Goal: Task Accomplishment & Management: Use online tool/utility

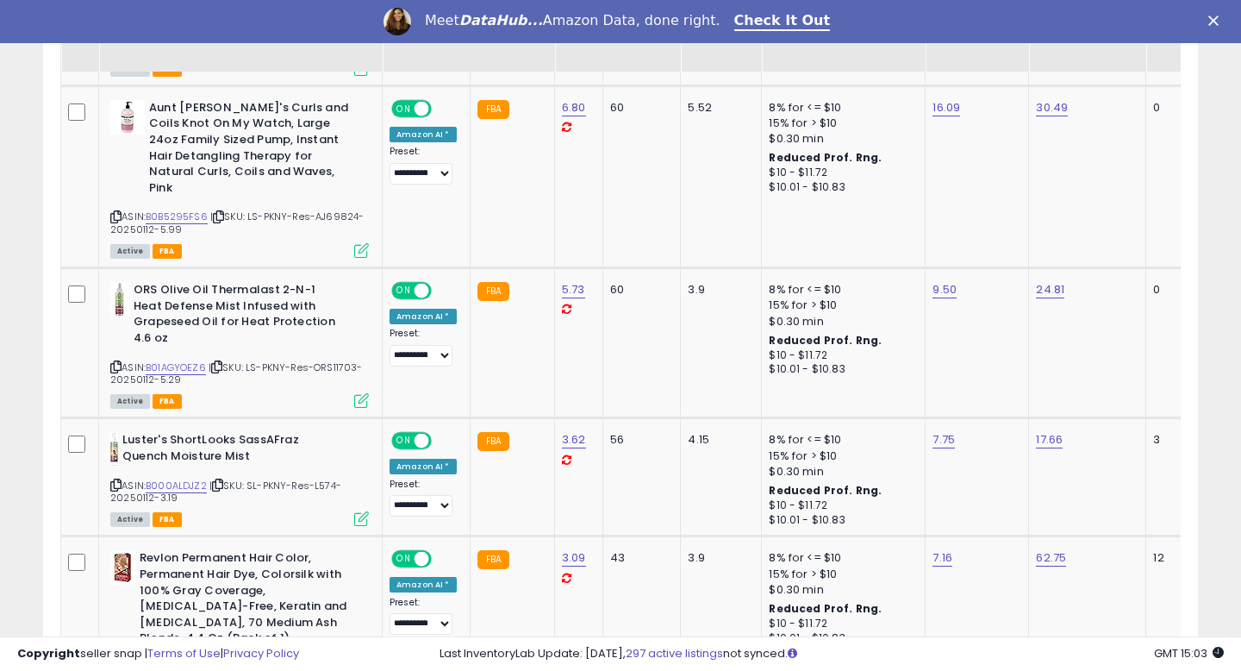
scroll to position [1029, 0]
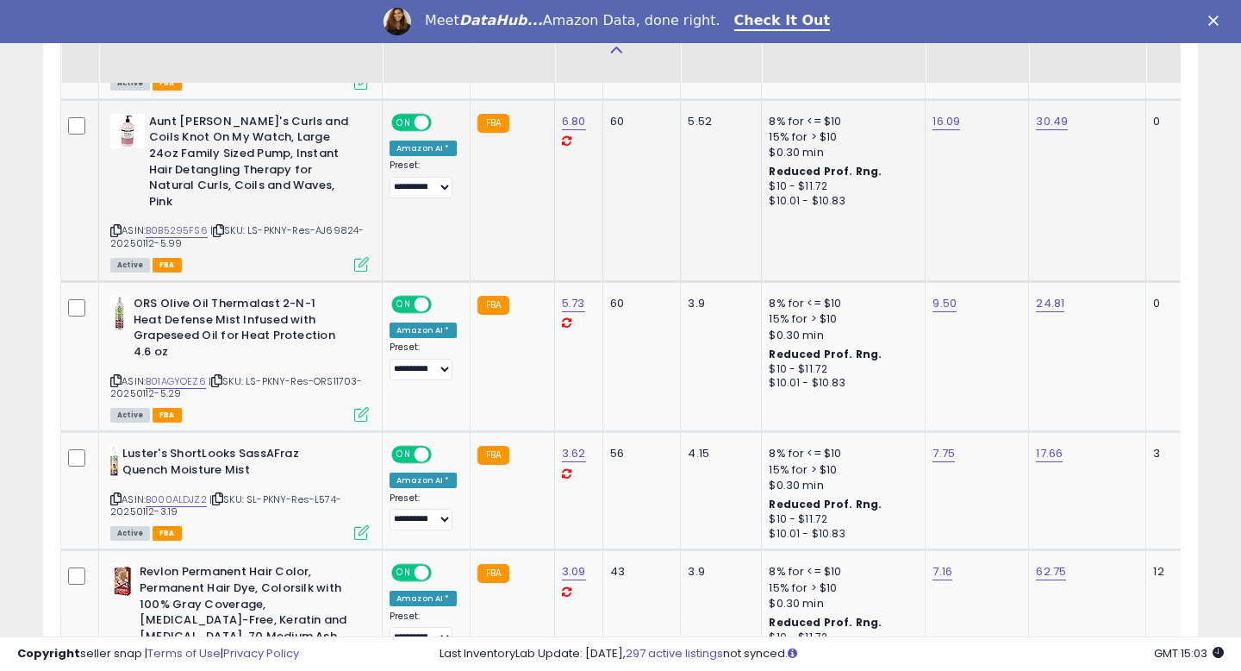
click at [335, 223] on span "| SKU: LS-PKNY-Res-AJ69824-20250112-5.99" at bounding box center [237, 236] width 254 height 26
copy span "AJ69824"
click at [341, 374] on span "| SKU: LS-PKNY-Res-ORS11703-20250112-5.29" at bounding box center [236, 387] width 253 height 26
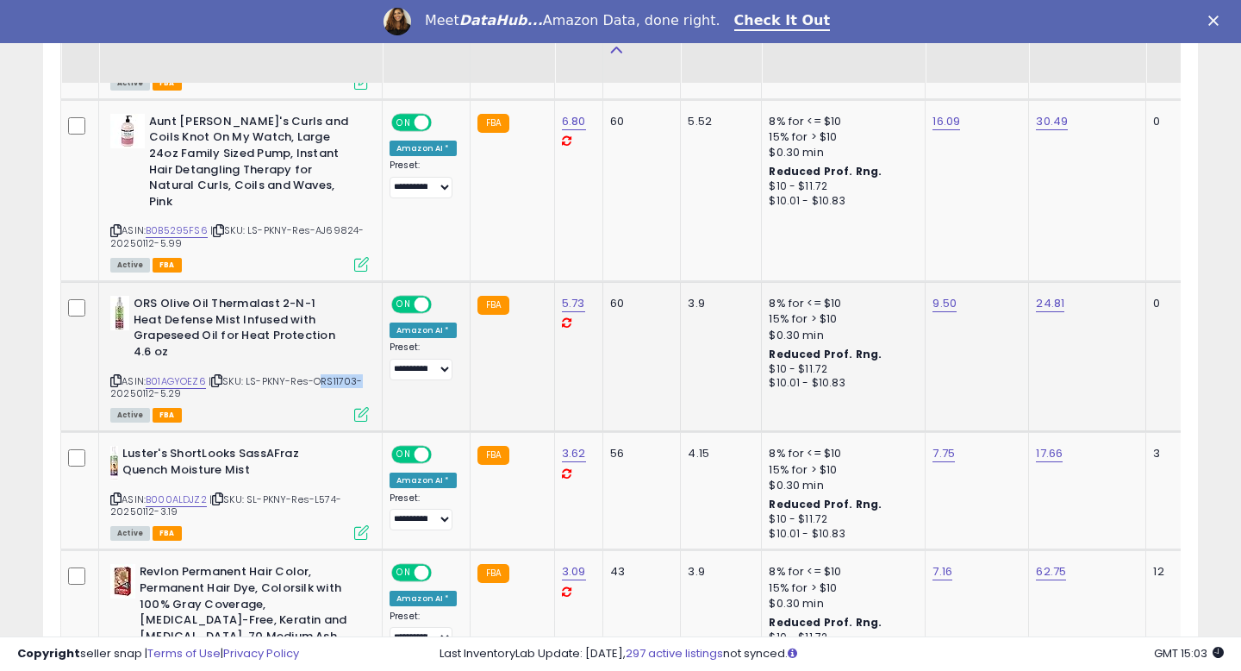
copy span "ORS11703"
click at [316, 492] on span "| SKU: SL-PKNY-Res-L574-20250112-3.19" at bounding box center [225, 505] width 231 height 26
copy span "L574"
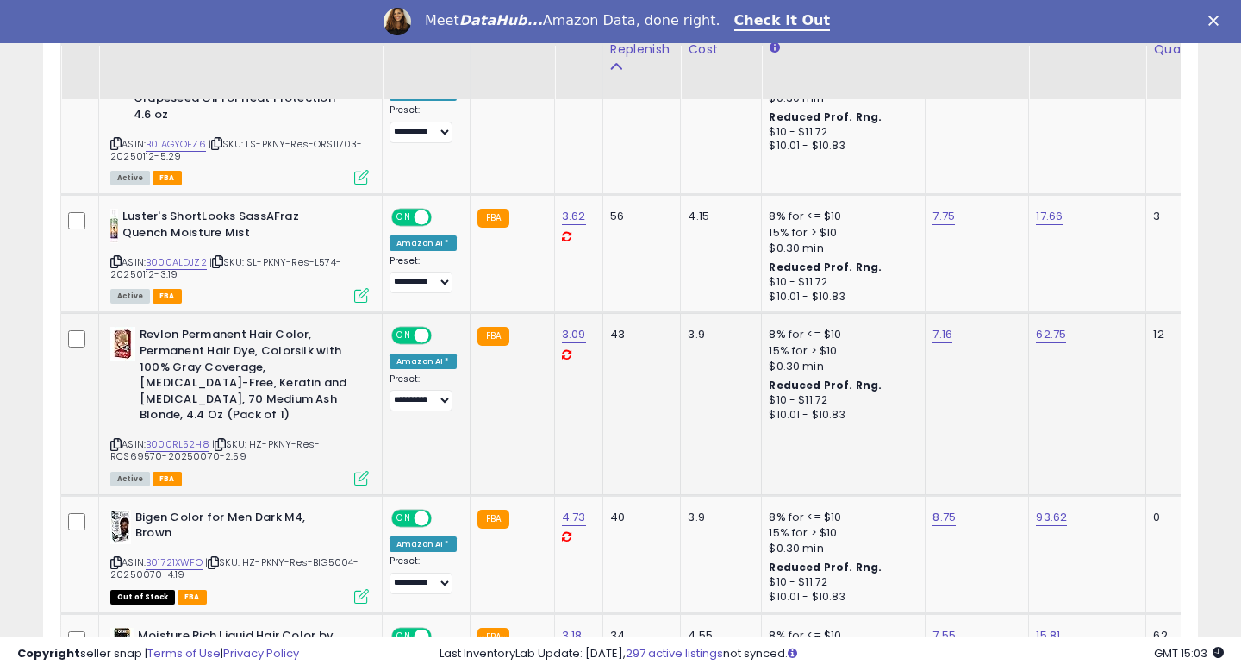
scroll to position [1283, 0]
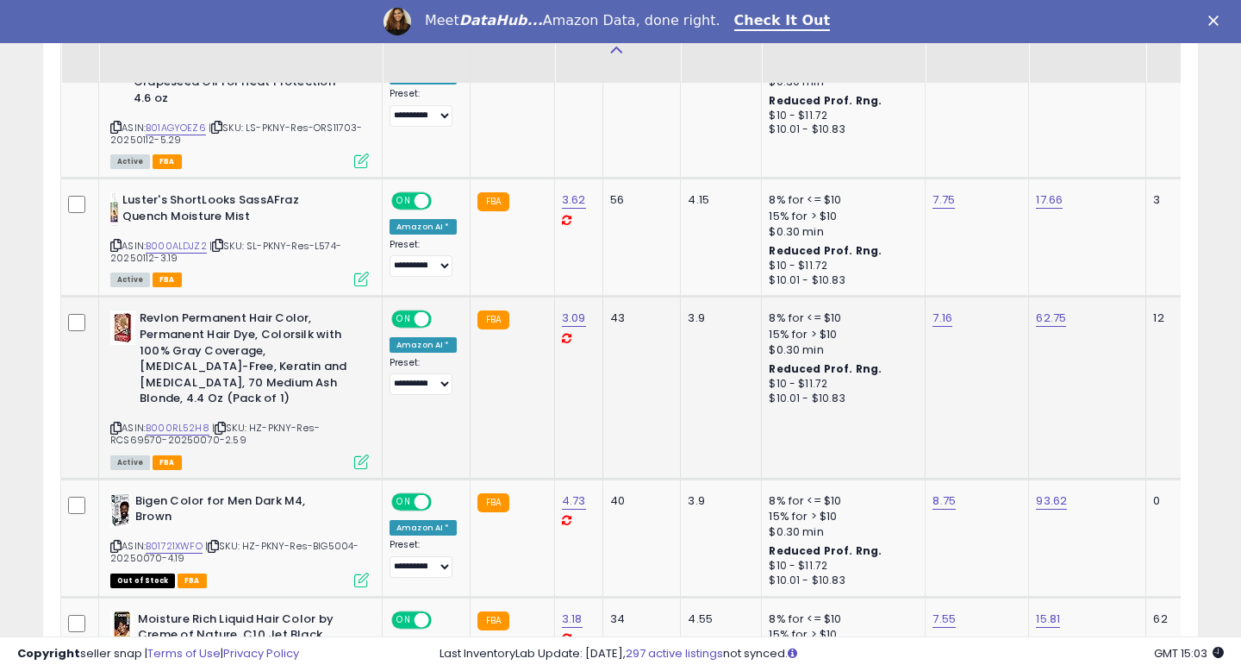
click at [119, 427] on span "| SKU: HZ-PKNY-Res-RCS69570-20250070-2.59" at bounding box center [214, 434] width 209 height 26
copy span "RCS69570"
click at [332, 539] on span "| SKU: HZ-PKNY-Res-BIG5004-20250070-4.19" at bounding box center [234, 552] width 249 height 26
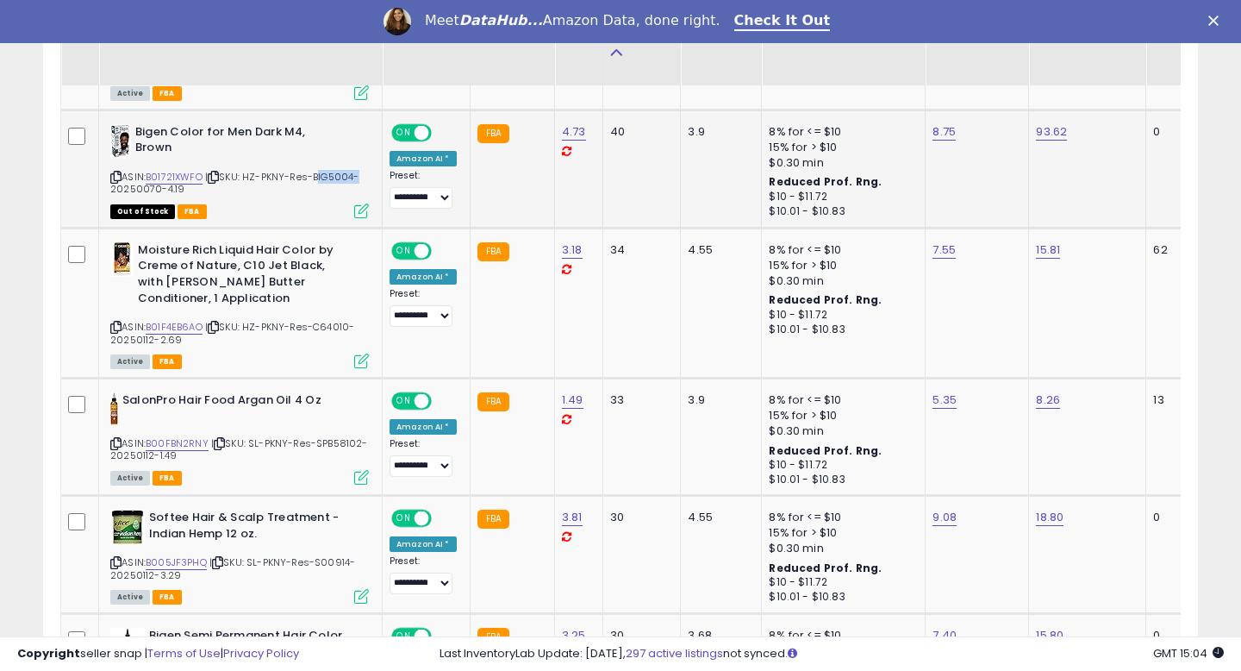
scroll to position [1651, 0]
click at [339, 321] on span "| SKU: HZ-PKNY-Res-C64010-20250112-2.69" at bounding box center [232, 334] width 244 height 26
copy span "C64010"
click at [331, 321] on span "| SKU: HZ-PKNY-Res-C64010-20250112-2.69" at bounding box center [232, 334] width 244 height 26
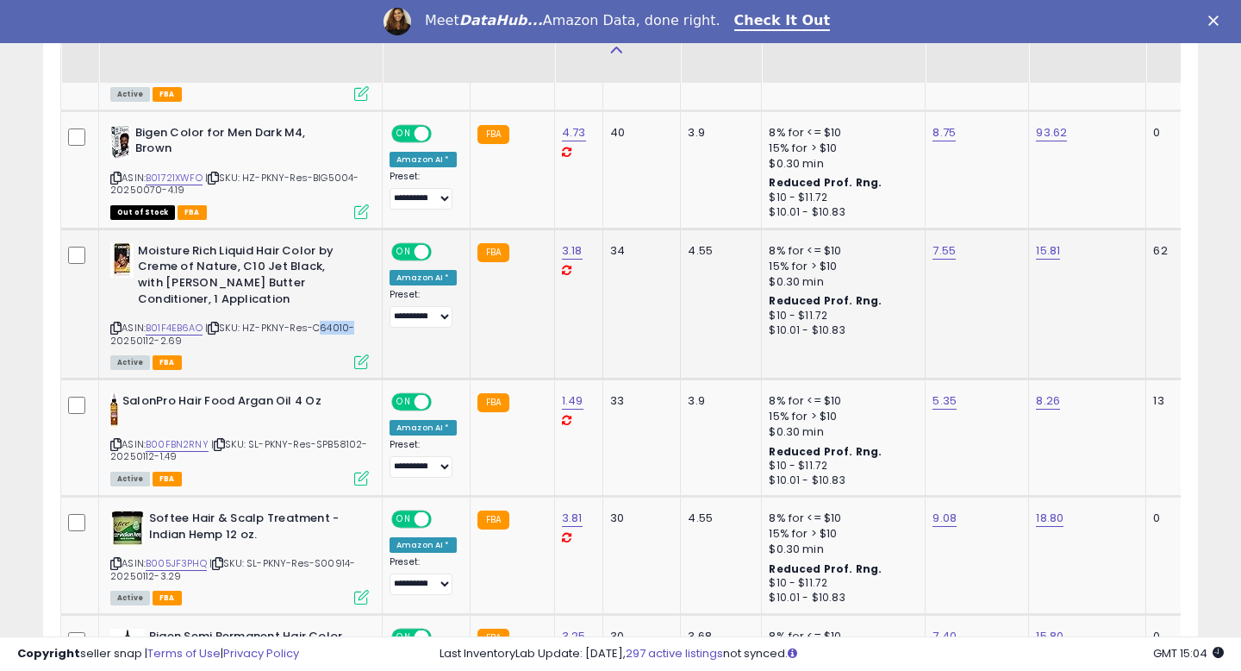
click at [331, 321] on span "| SKU: HZ-PKNY-Res-C64010-20250112-2.69" at bounding box center [232, 334] width 244 height 26
copy span "C64010"
click at [344, 437] on span "| SKU: SL-PKNY-Res-SPB58102-20250112-1.49" at bounding box center [239, 450] width 258 height 26
copy span "SPB58102"
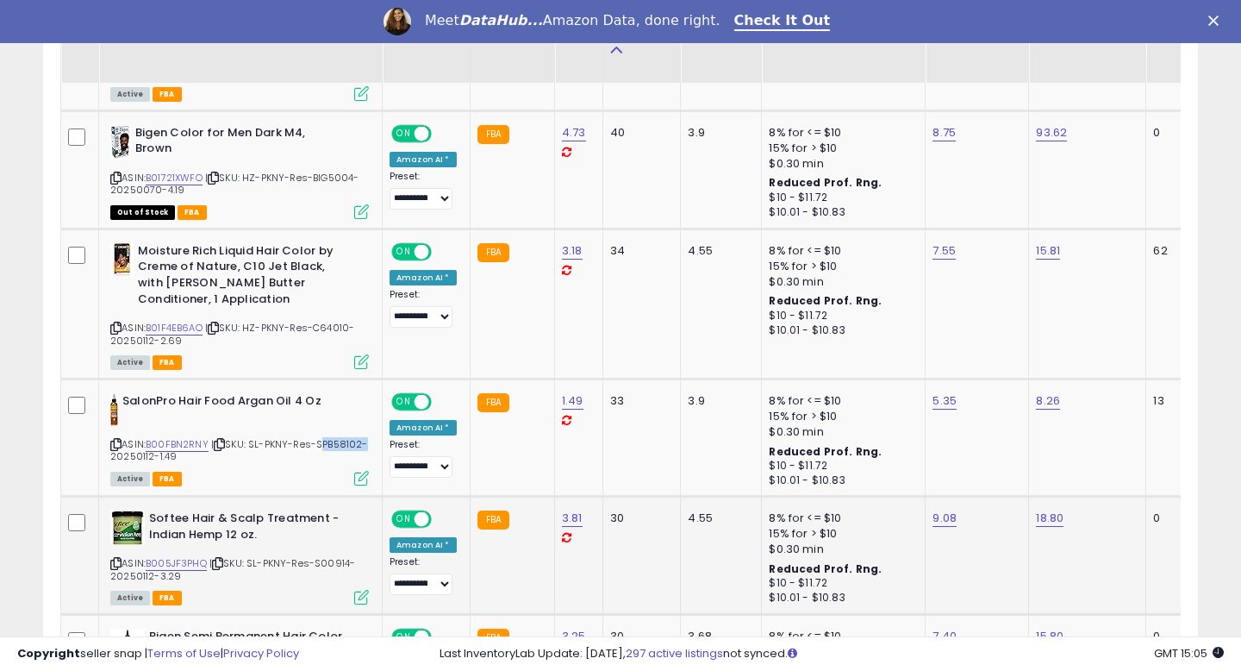
click at [327, 556] on span "| SKU: SL-PKNY-Res-S00914-20250112-3.29" at bounding box center [232, 569] width 245 height 26
copy span "S00914"
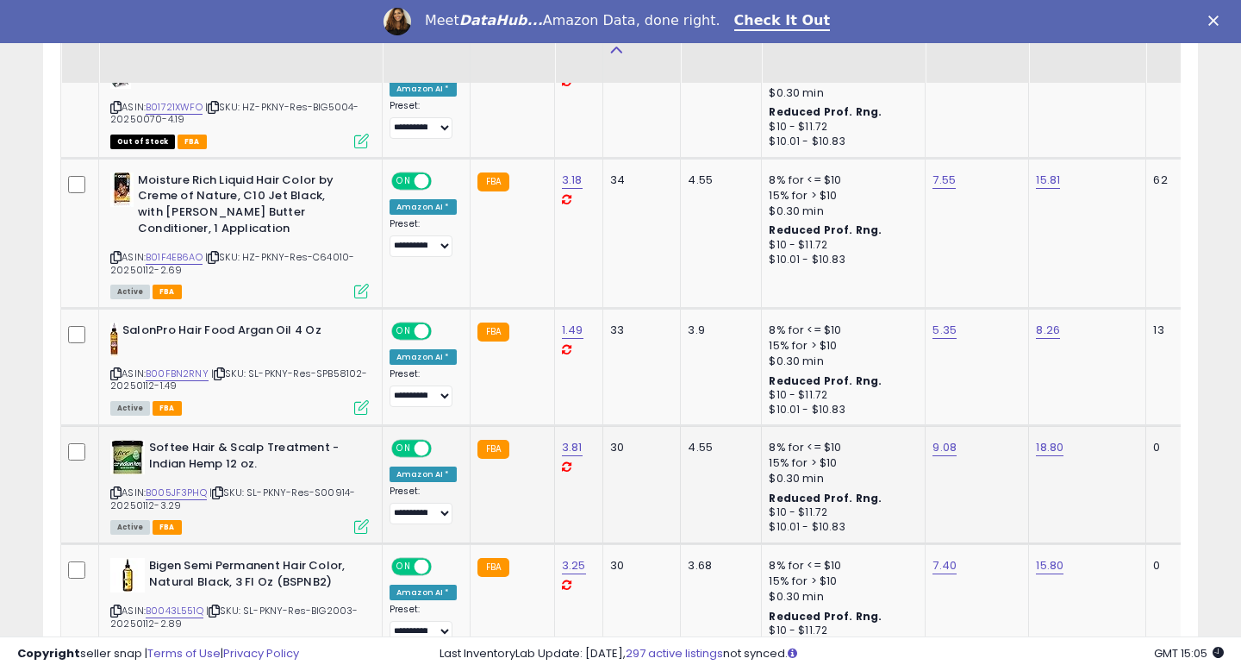
scroll to position [1811, 0]
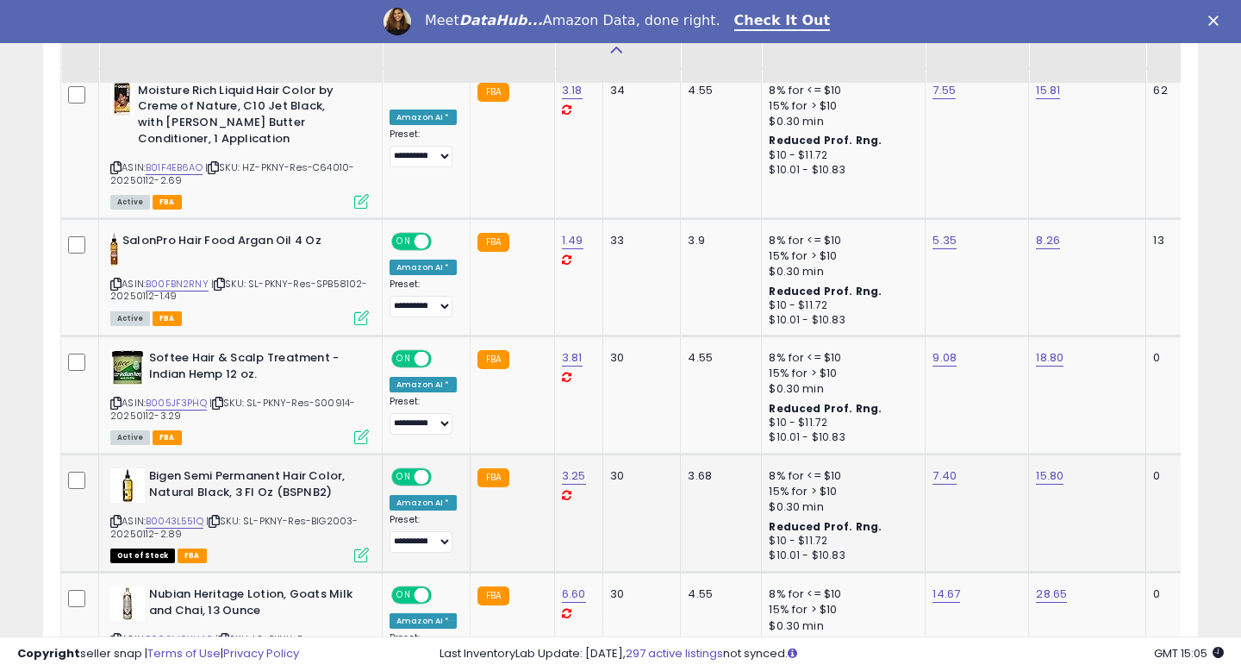
click at [334, 514] on span "| SKU: SL-PKNY-Res-BIG2003-20250112-2.89" at bounding box center [234, 527] width 248 height 26
copy span "BIG2003"
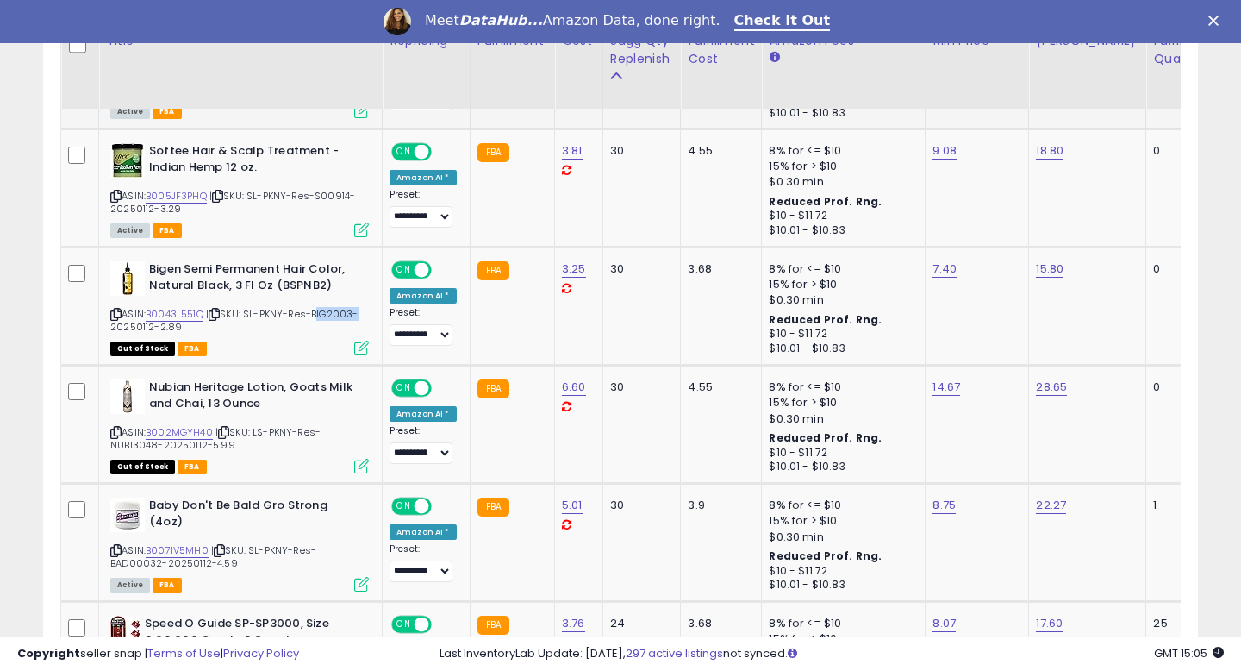
scroll to position [2044, 0]
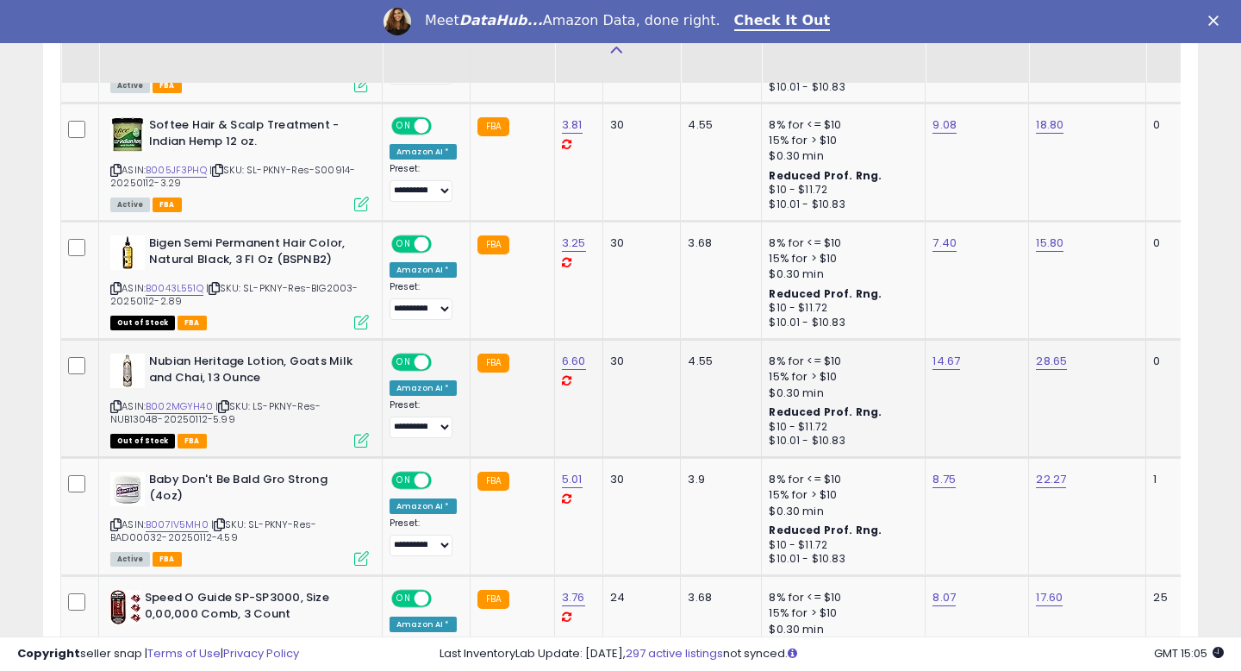
click at [142, 405] on span "| SKU: LS-PKNY-Res-NUB13048-20250112-5.99" at bounding box center [215, 412] width 210 height 26
copy span "NUB13048"
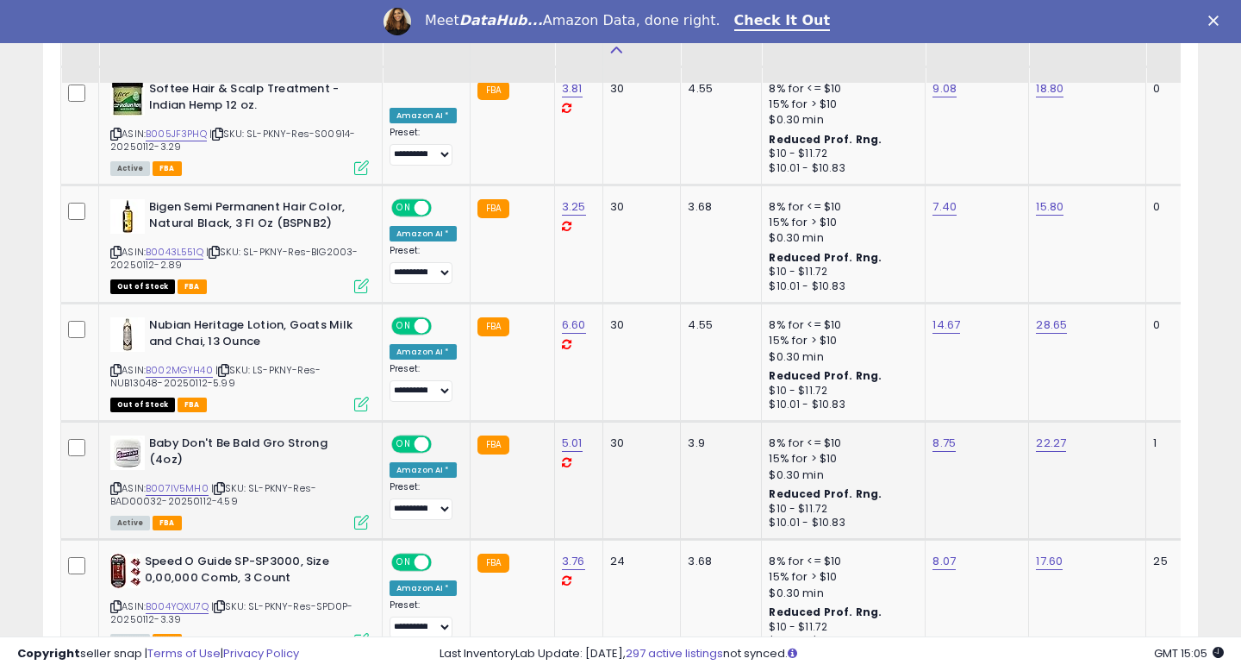
scroll to position [2115, 0]
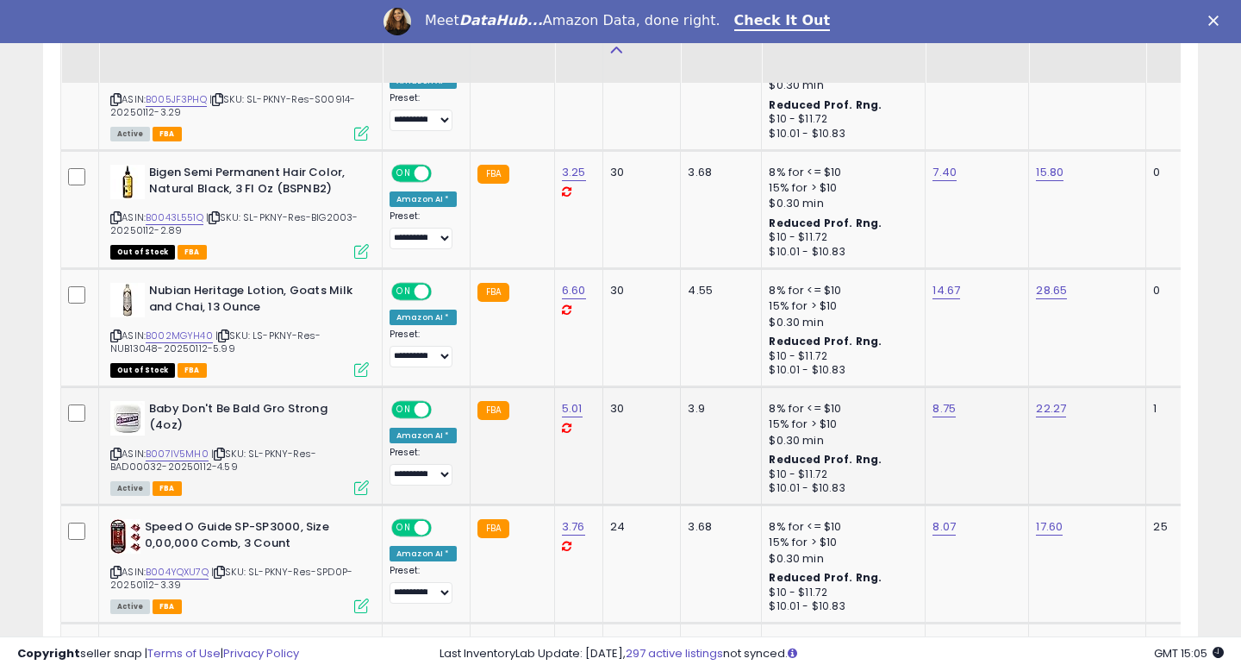
click at [182, 449] on span "| SKU: SL-PKNY-Res-BAD00032-20250112-4.59" at bounding box center [213, 460] width 206 height 26
click at [132, 453] on span "| SKU: SL-PKNY-Res-BAD00032-20250112-4.59" at bounding box center [213, 460] width 206 height 26
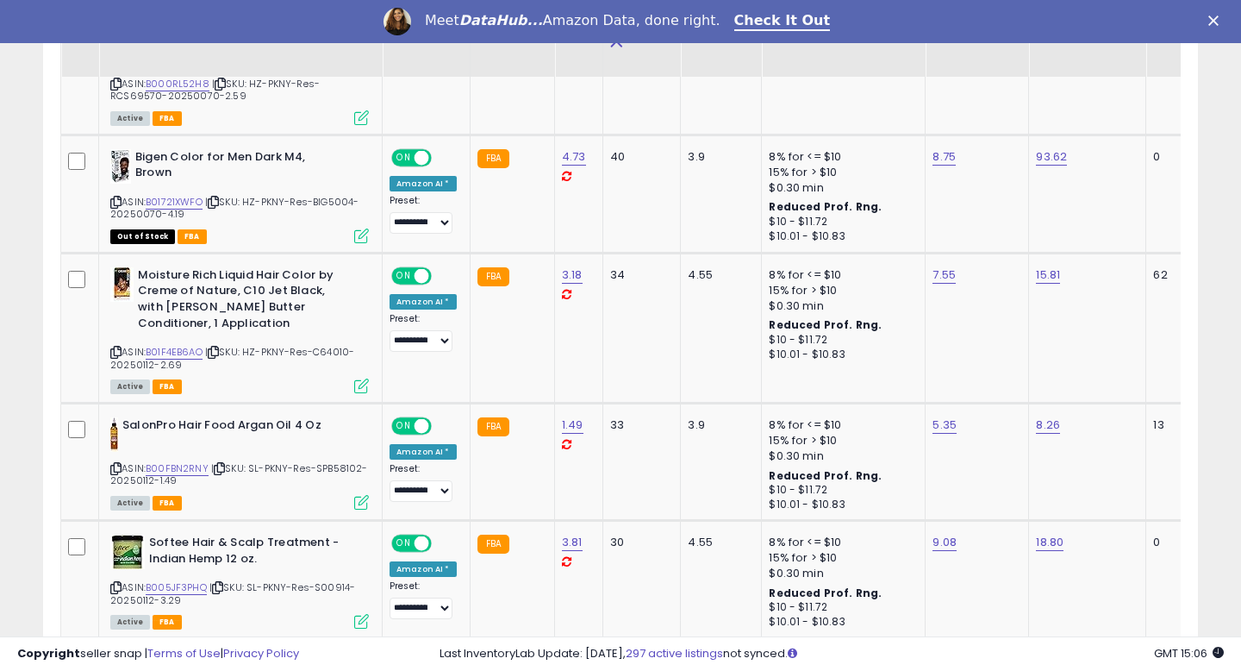
scroll to position [1616, 0]
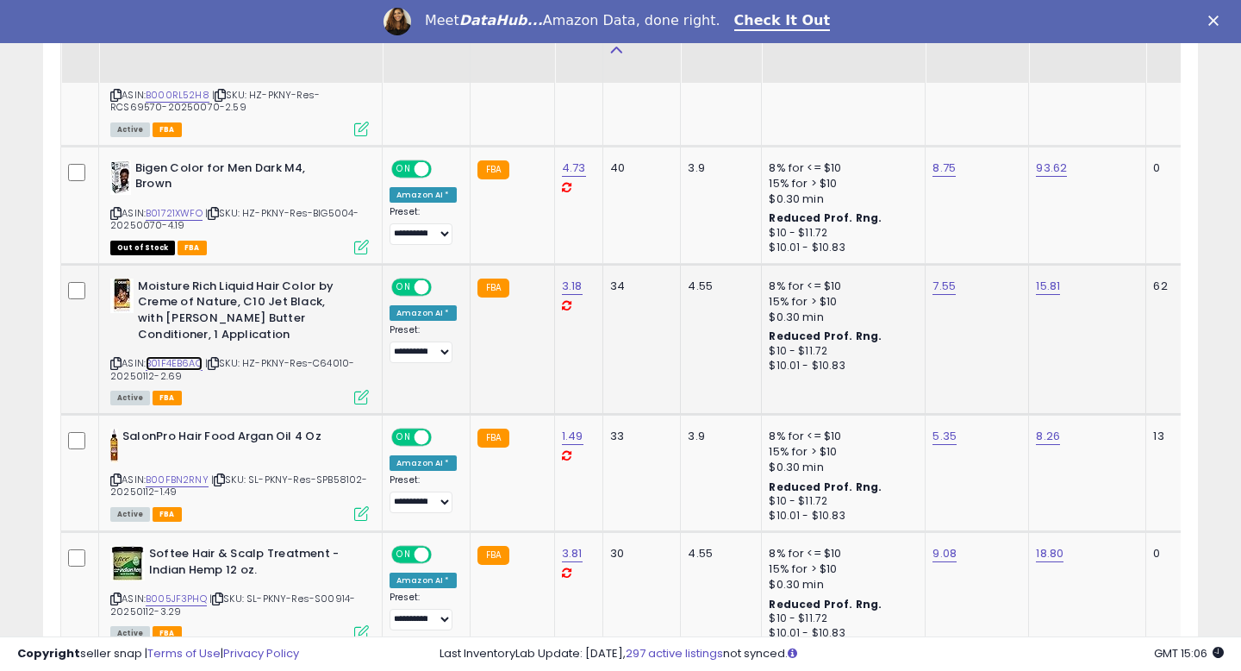
click at [191, 356] on link "B01F4EB6AO" at bounding box center [174, 363] width 57 height 15
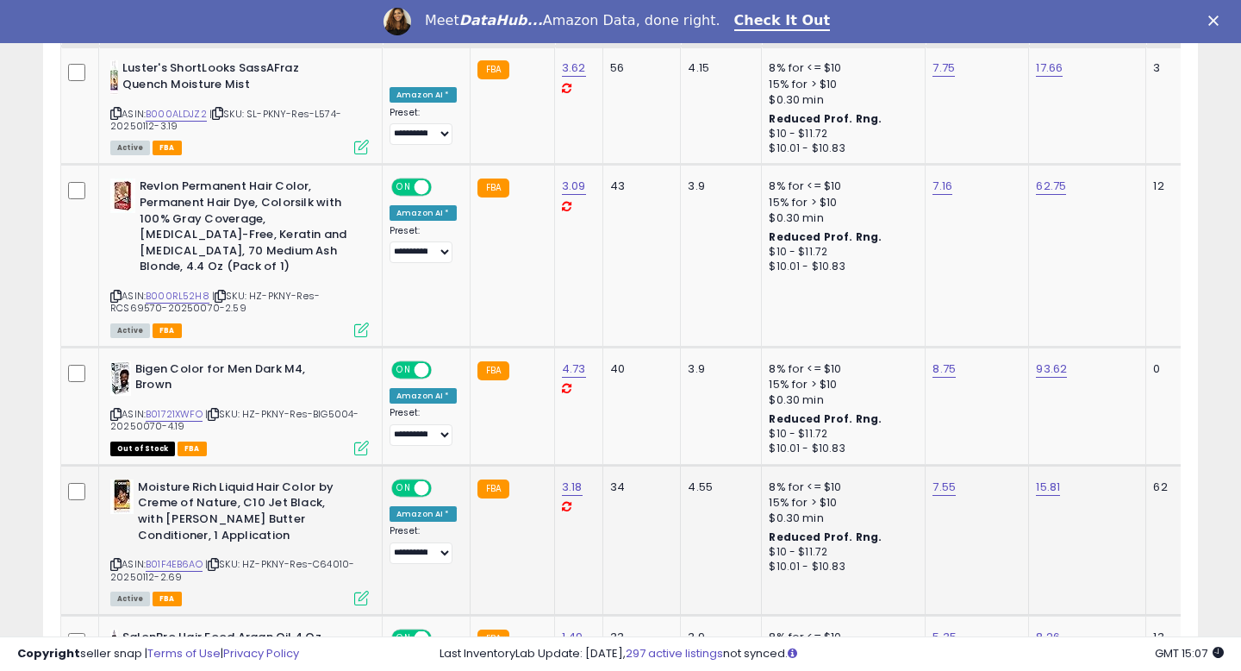
scroll to position [1380, 0]
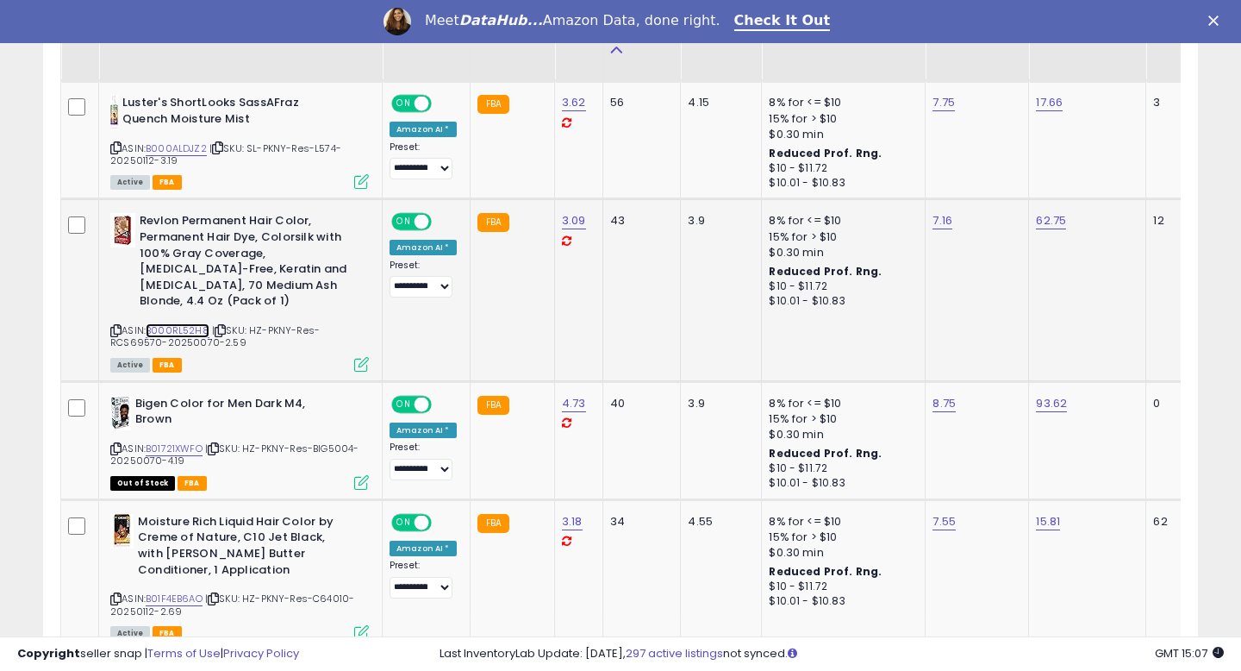
click at [191, 323] on link "B000RL52H8" at bounding box center [178, 330] width 64 height 15
